Goal: Task Accomplishment & Management: Manage account settings

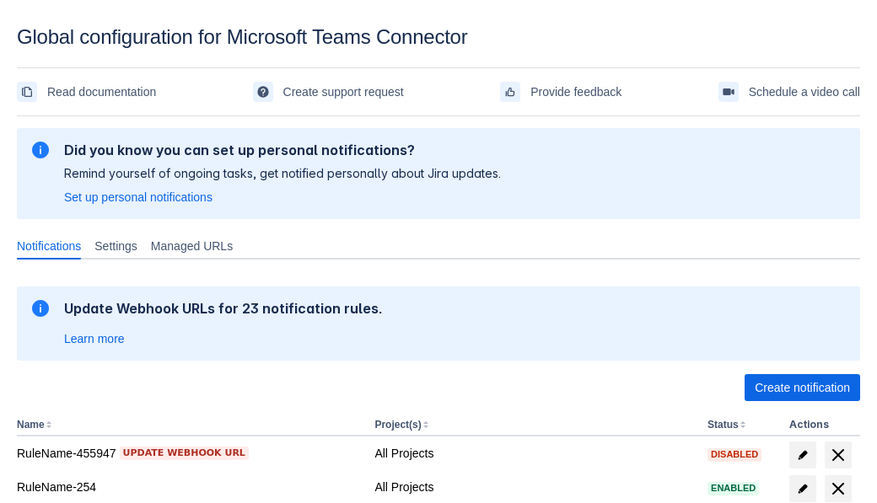
click at [802, 388] on span "Create notification" at bounding box center [802, 387] width 95 height 27
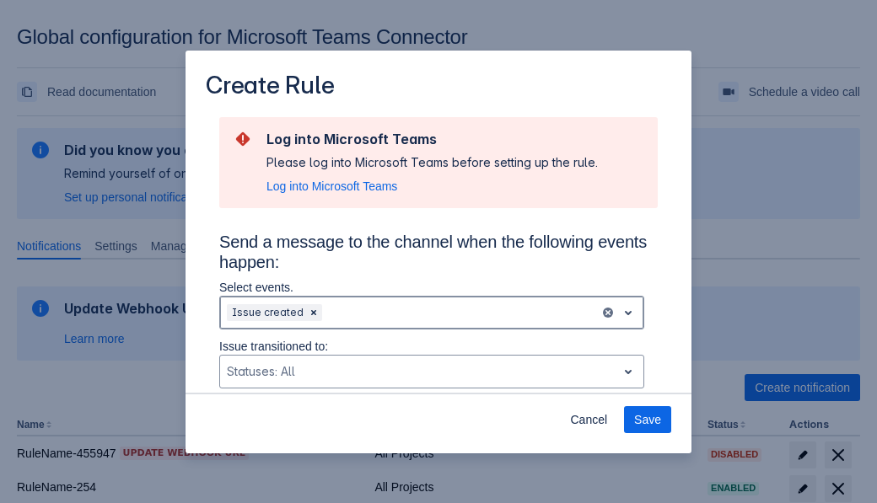
click at [432, 313] on div "Scrollable content" at bounding box center [459, 313] width 267 height 20
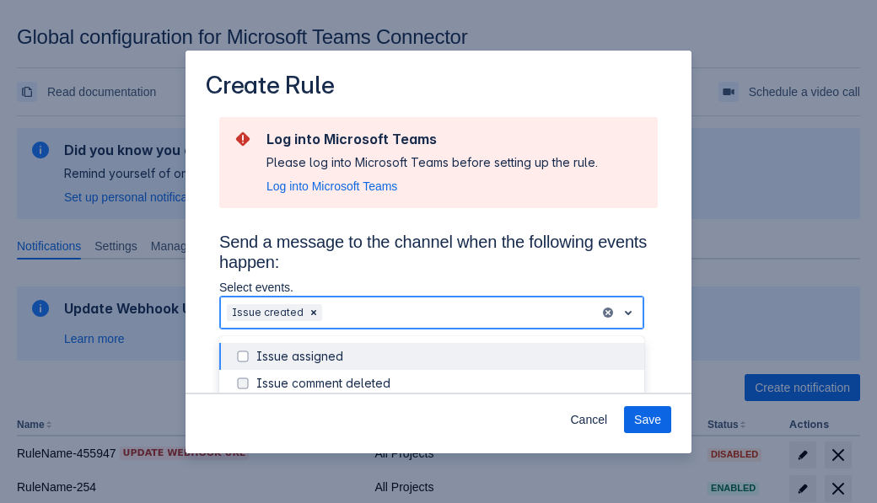
click at [445, 456] on div "Issue created" at bounding box center [445, 464] width 378 height 17
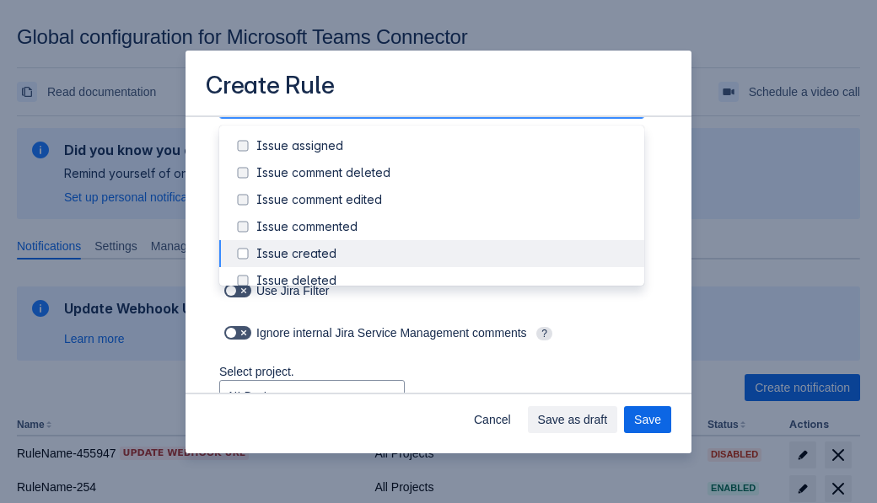
click at [445, 407] on div "Issue updated" at bounding box center [445, 415] width 378 height 17
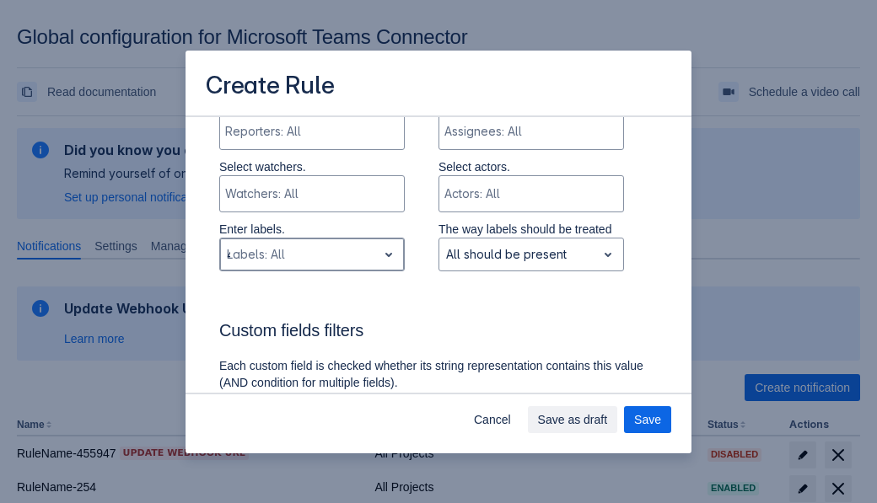
type input "435102_label"
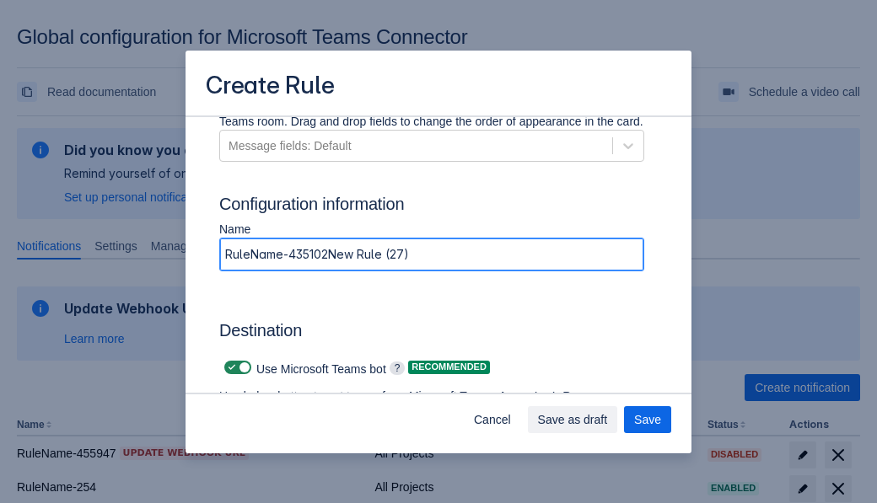
type input "RuleName-435102New Rule (27)"
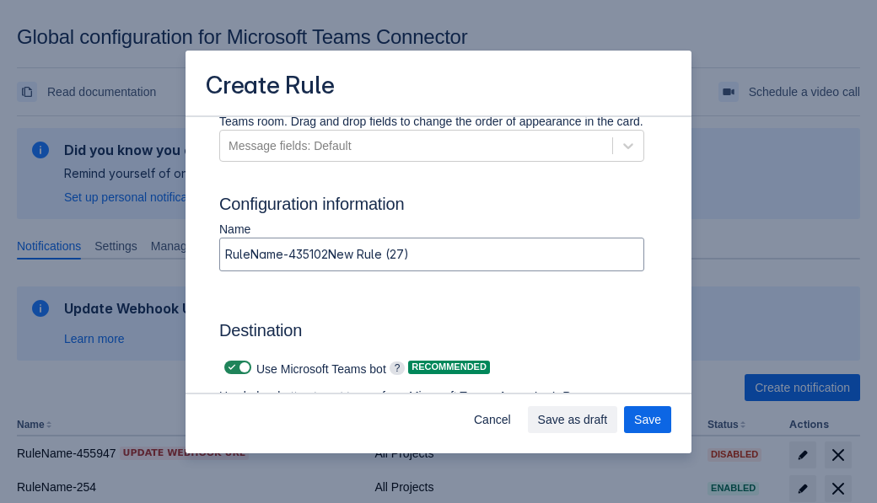
click at [229, 368] on span "Scrollable content" at bounding box center [231, 367] width 13 height 13
click at [229, 368] on input "Scrollable content" at bounding box center [229, 368] width 11 height 11
checkbox input "false"
type input "https://prod-34.westus.logic.azure.com:443/workflows/b225ecea21af403f967199aab2…"
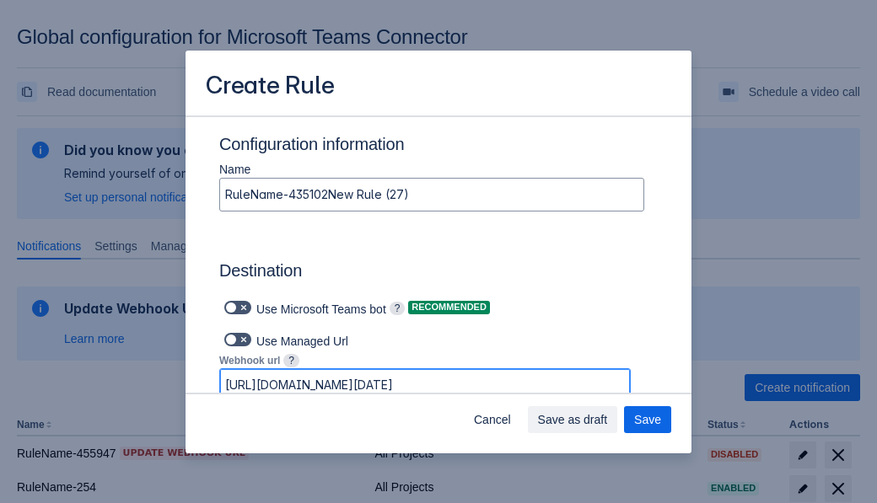
click at [608, 420] on span "Save as draft" at bounding box center [573, 419] width 70 height 27
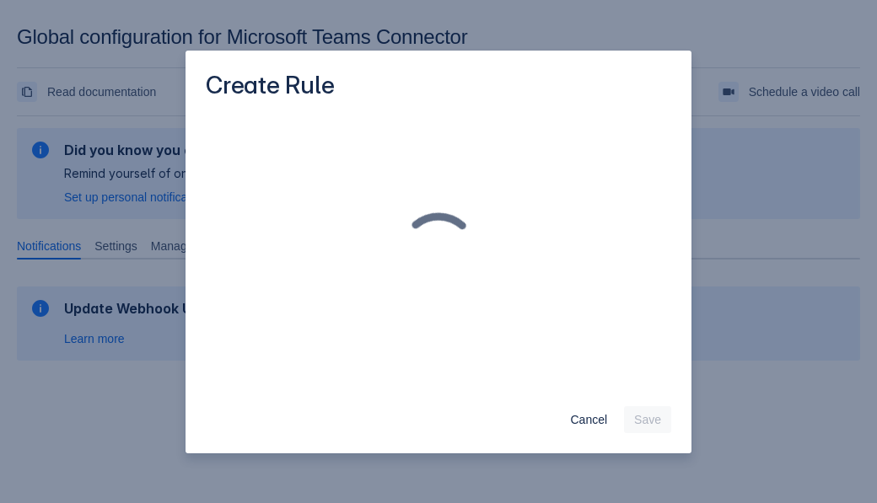
scroll to position [0, 0]
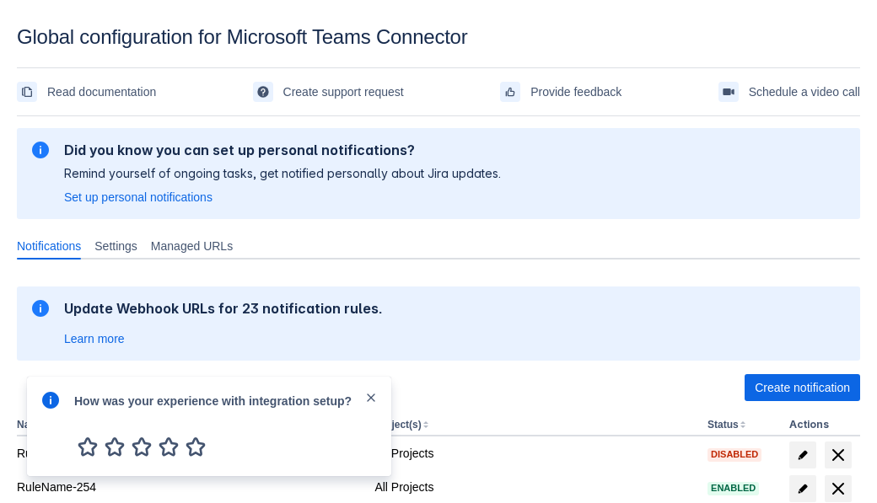
click at [55, 412] on div at bounding box center [50, 426] width 20 height 73
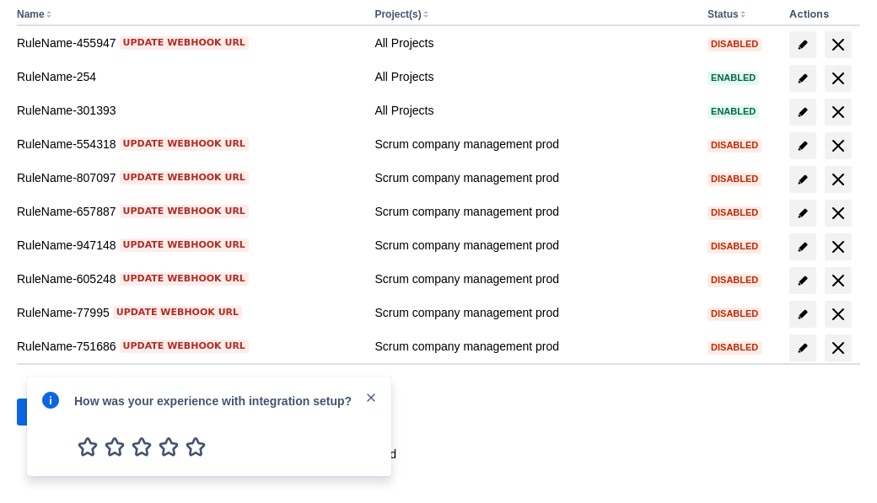
click at [55, 412] on div at bounding box center [50, 426] width 20 height 73
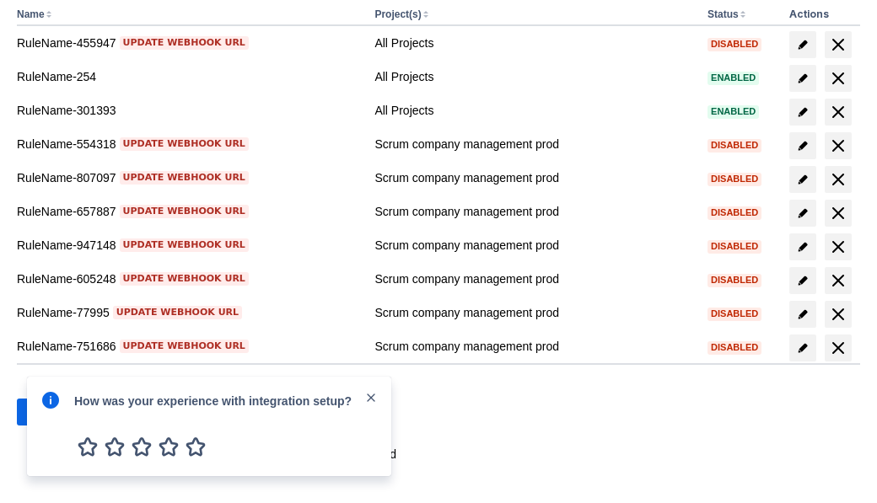
click at [55, 412] on div at bounding box center [50, 426] width 20 height 73
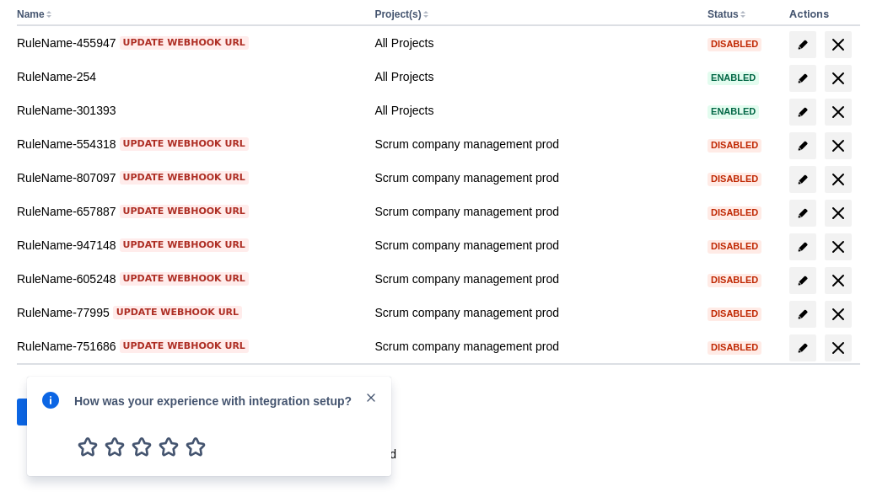
click at [55, 412] on div at bounding box center [50, 426] width 20 height 73
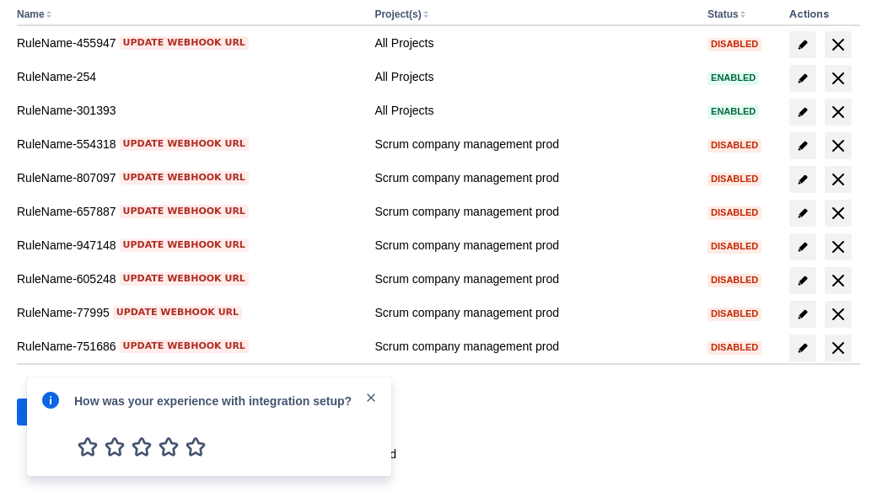
click at [55, 412] on div at bounding box center [50, 426] width 20 height 73
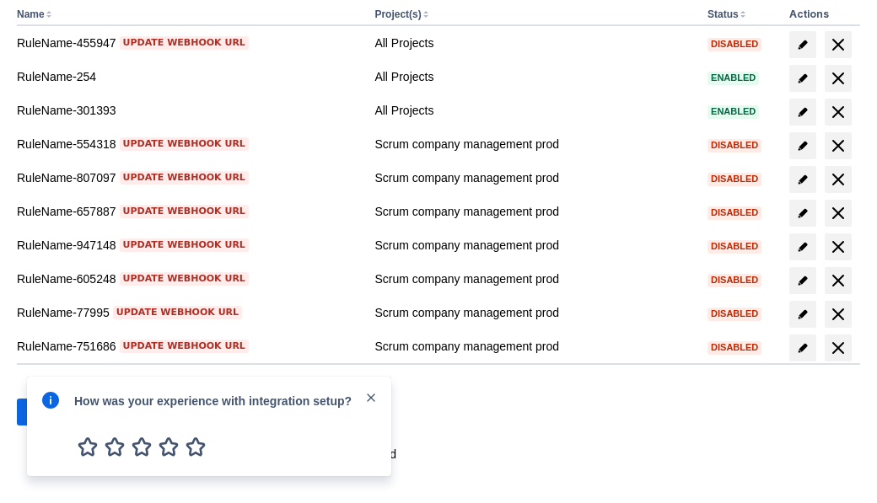
click at [55, 412] on div at bounding box center [50, 426] width 20 height 73
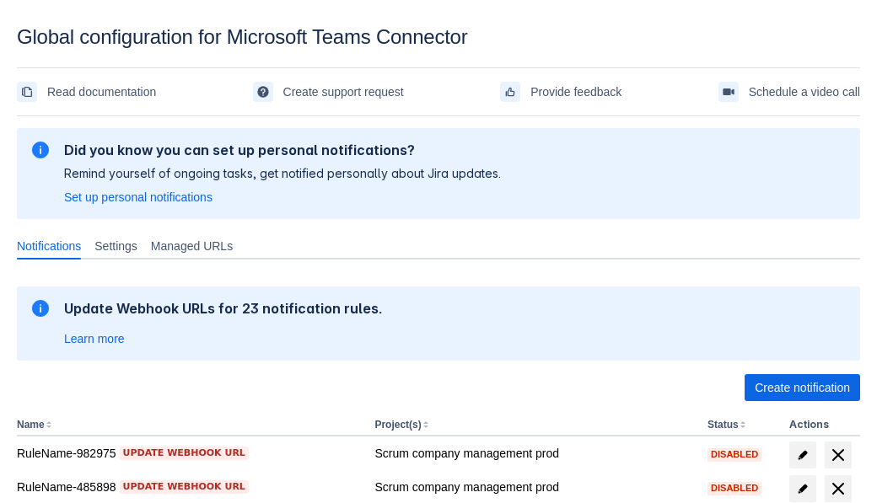
scroll to position [411, 0]
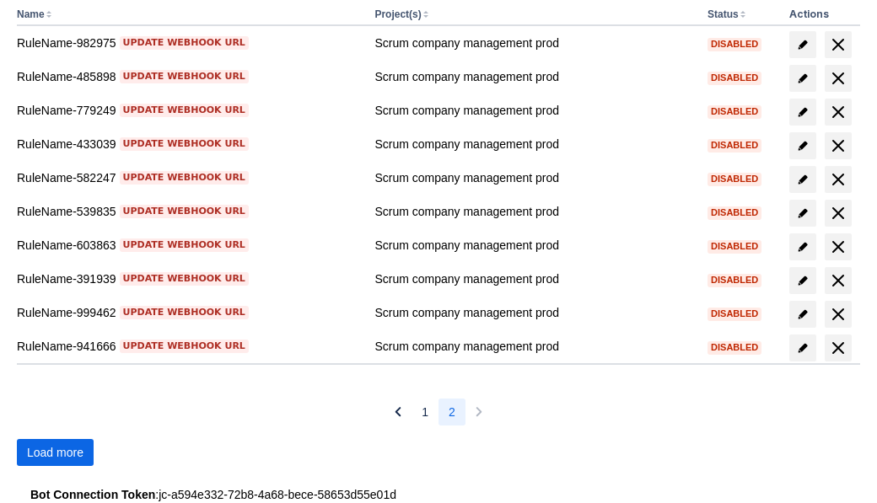
click at [55, 453] on span "Load more" at bounding box center [55, 452] width 57 height 27
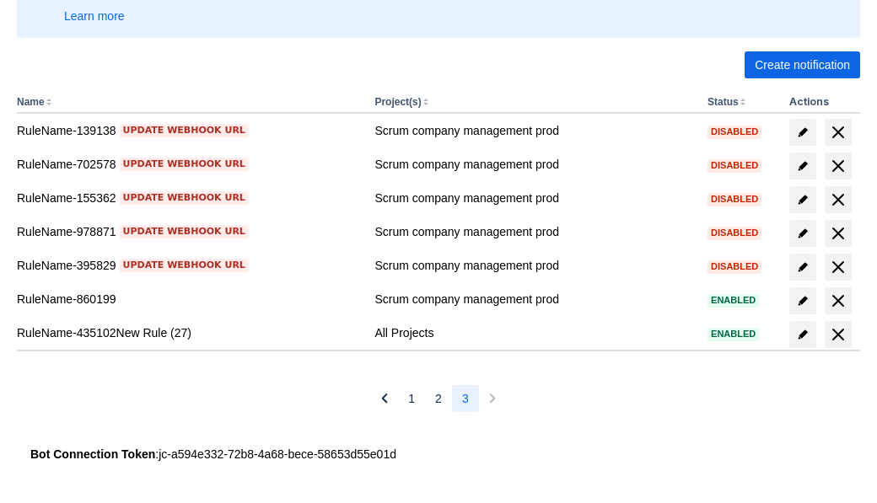
scroll to position [323, 0]
click at [837, 335] on span "delete" at bounding box center [838, 335] width 20 height 20
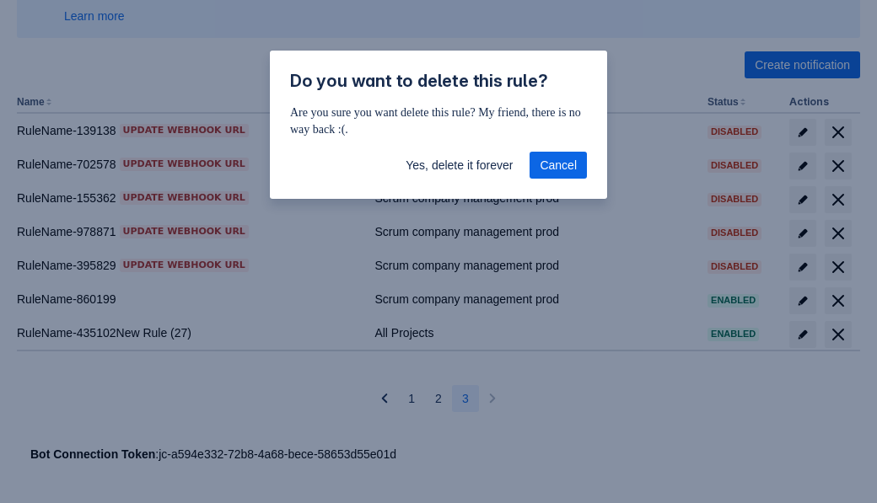
click at [459, 165] on span "Yes, delete it forever" at bounding box center [459, 165] width 107 height 27
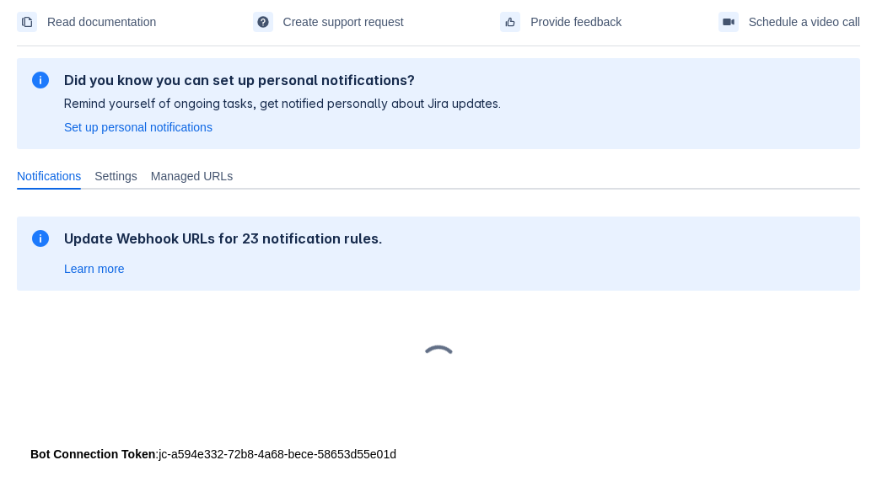
scroll to position [70, 0]
